Goal: Use online tool/utility: Utilize a website feature to perform a specific function

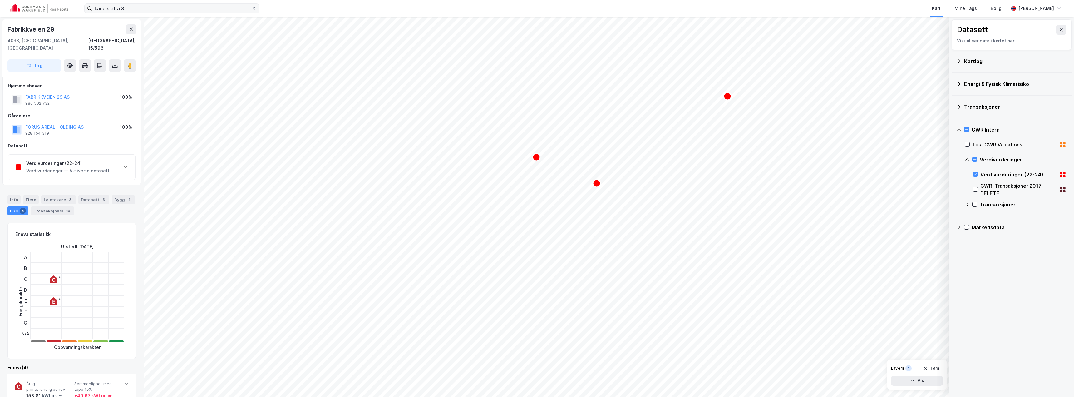
scroll to position [0, 0]
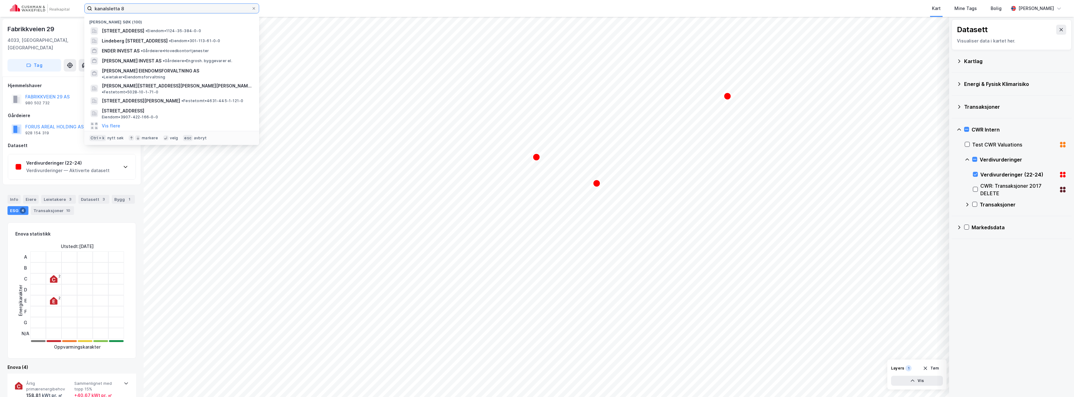
click at [129, 10] on input "kanalsletta 8" at bounding box center [171, 8] width 159 height 9
type input "skien"
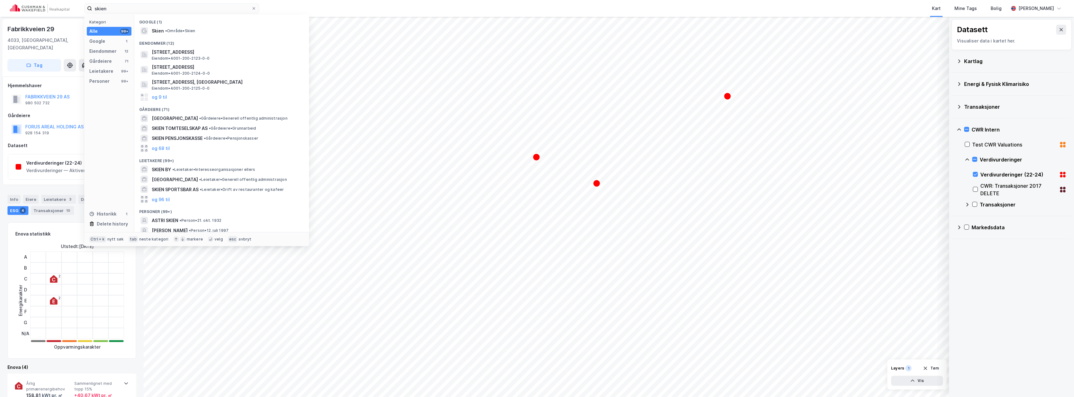
click at [171, 36] on div "Eiendommer (12)" at bounding box center [221, 41] width 175 height 11
click at [171, 32] on span "• Område • Skien" at bounding box center [180, 30] width 30 height 5
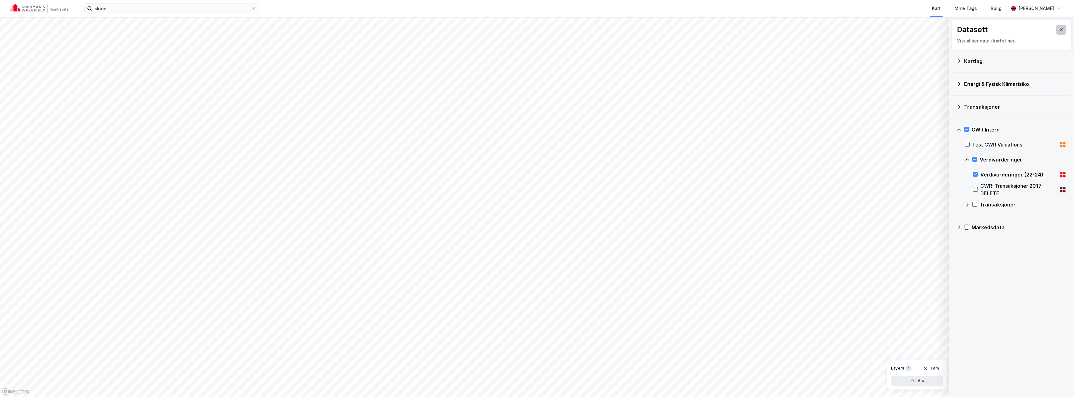
click at [1058, 28] on icon at bounding box center [1060, 29] width 5 height 5
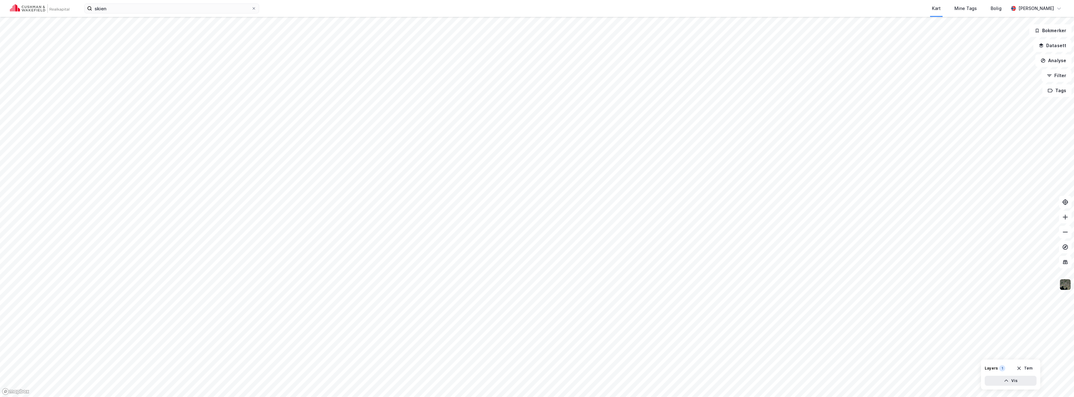
click at [1067, 288] on img at bounding box center [1065, 284] width 12 height 12
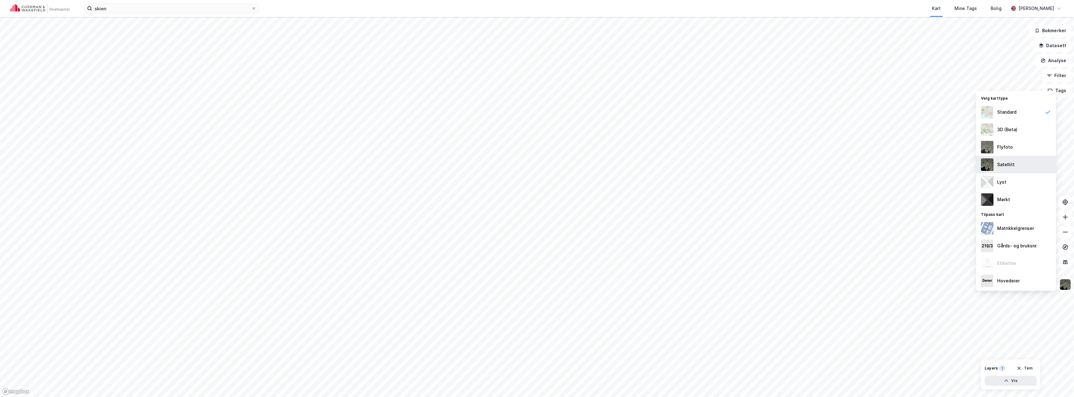
click at [1011, 161] on div "Satellitt" at bounding box center [1005, 164] width 17 height 7
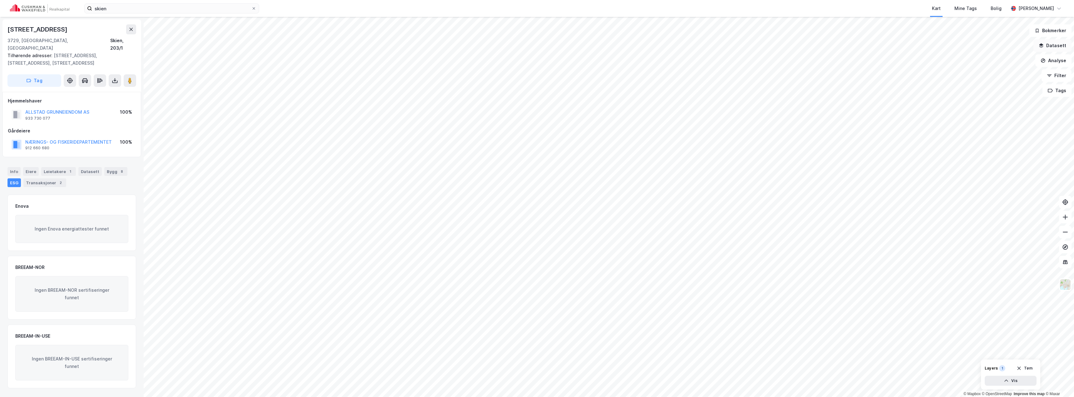
click at [1061, 48] on button "Datasett" at bounding box center [1052, 45] width 38 height 12
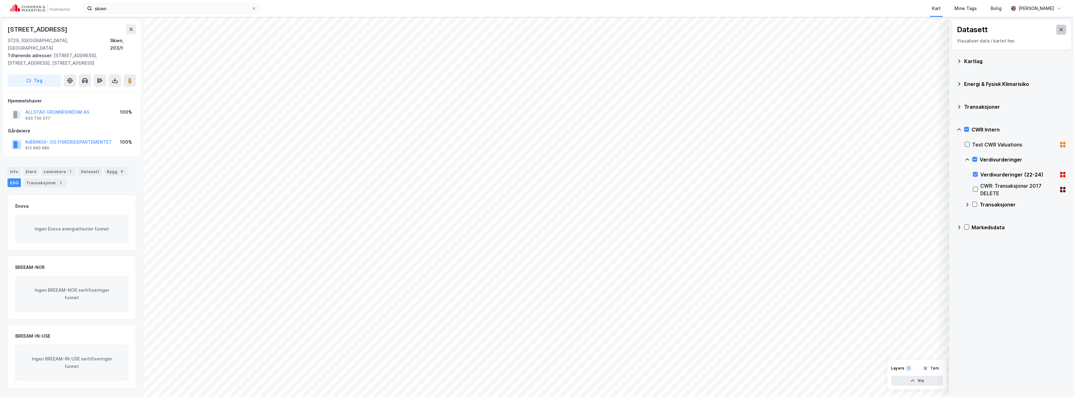
click at [1058, 29] on icon at bounding box center [1060, 29] width 5 height 5
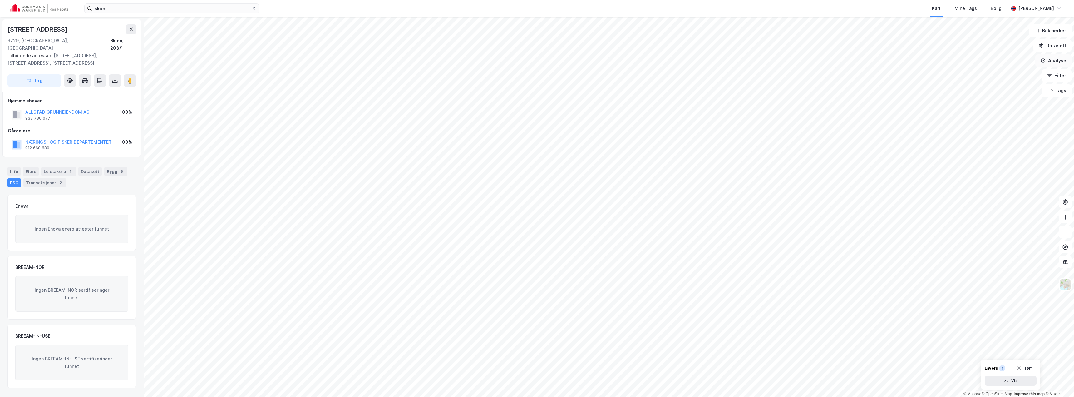
click at [1060, 60] on button "Analyse" at bounding box center [1053, 60] width 36 height 12
click at [995, 74] on div "Tegn område" at bounding box center [999, 73] width 54 height 5
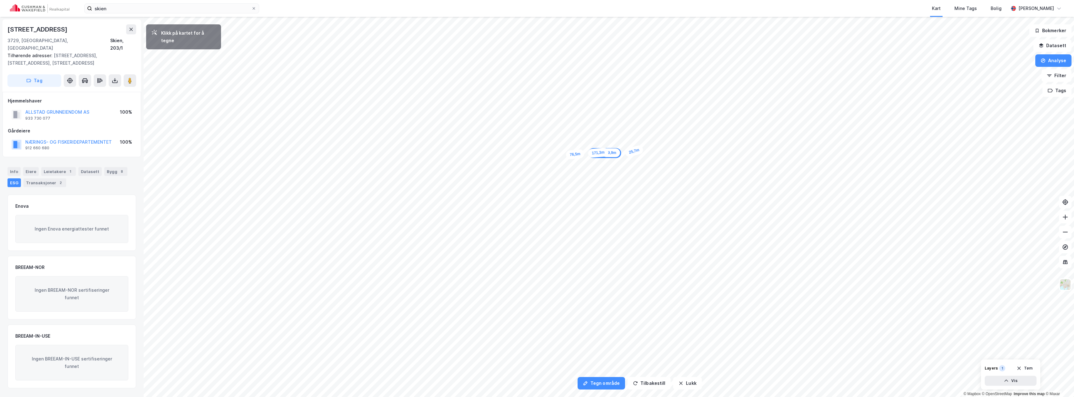
click at [640, 149] on div "25,7m" at bounding box center [634, 151] width 20 height 13
click at [494, 267] on div "13,9m" at bounding box center [496, 269] width 19 height 19
click at [491, 255] on div "24,2m" at bounding box center [493, 261] width 13 height 20
